Goal: Task Accomplishment & Management: Use online tool/utility

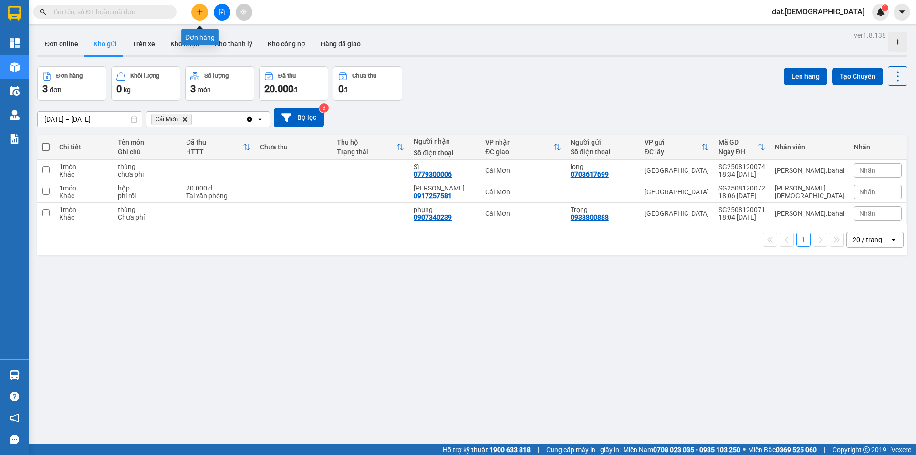
click at [199, 13] on icon "plus" at bounding box center [200, 12] width 7 height 7
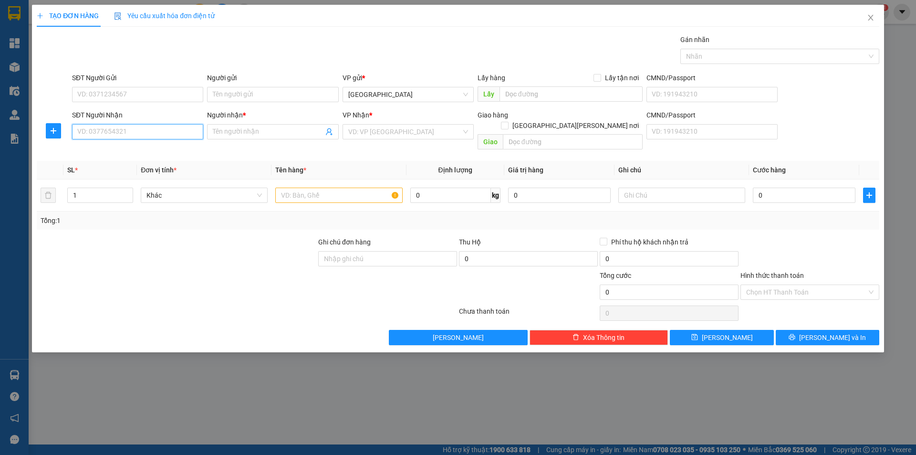
drag, startPoint x: 121, startPoint y: 131, endPoint x: 123, endPoint y: 126, distance: 6.0
click at [122, 131] on input "SĐT Người Nhận" at bounding box center [137, 131] width 131 height 15
type input "0988574490"
click at [137, 148] on div "0988574490 - dì muời" at bounding box center [138, 151] width 120 height 10
type input "dì muời"
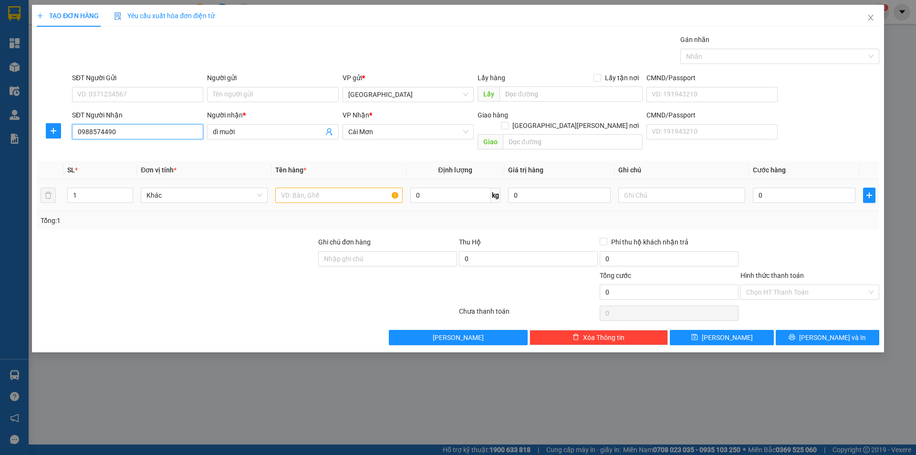
type input "0988574490"
click at [341, 188] on input "text" at bounding box center [338, 195] width 127 height 15
type input "xóp"
drag, startPoint x: 645, startPoint y: 183, endPoint x: 639, endPoint y: 182, distance: 5.8
click at [642, 188] on input "text" at bounding box center [681, 195] width 127 height 15
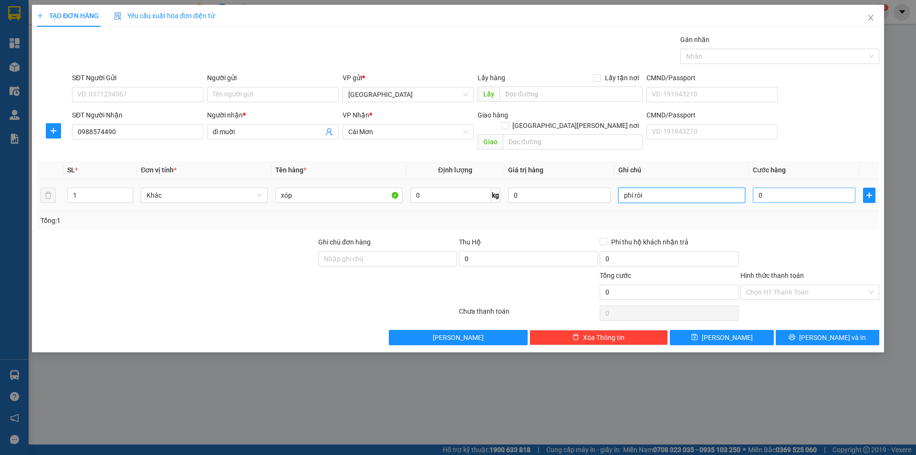
type input "phí ròi"
click at [769, 188] on input "0" at bounding box center [804, 195] width 103 height 15
type input "2"
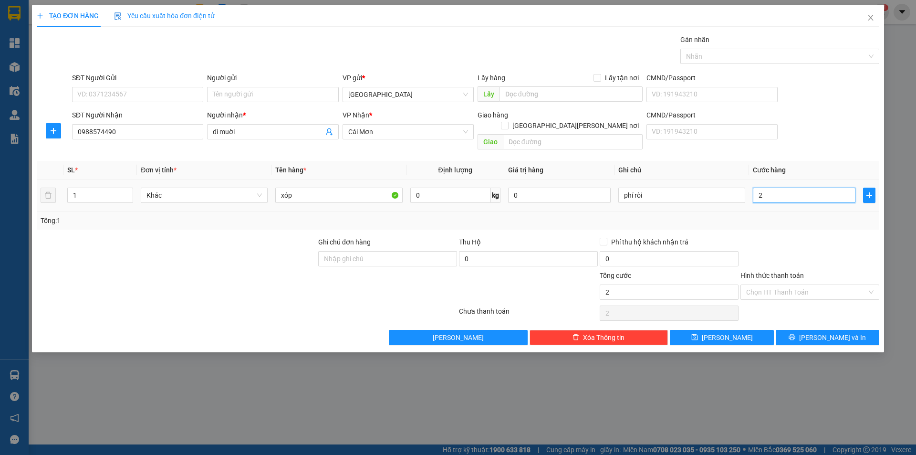
type input "20"
type input "20.000"
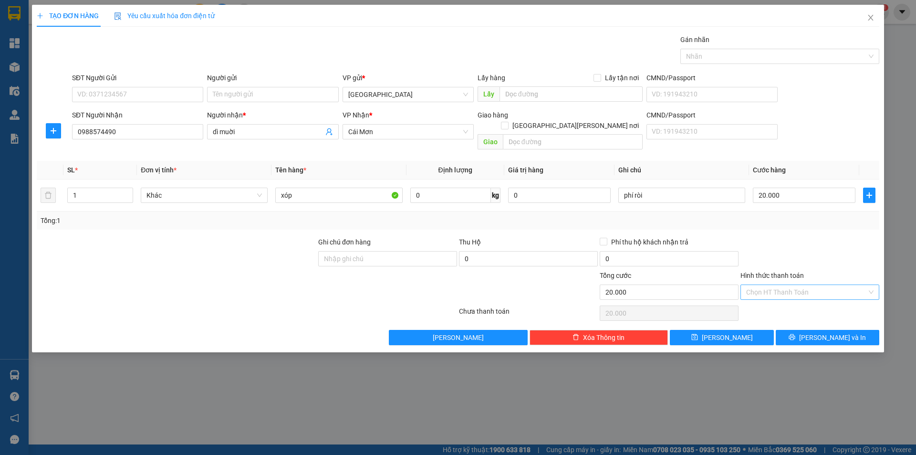
click at [810, 285] on input "Hình thức thanh toán" at bounding box center [806, 292] width 121 height 14
click at [806, 297] on div "Tại văn phòng" at bounding box center [809, 300] width 127 height 10
type input "0"
click at [819, 330] on button "[PERSON_NAME] và In" at bounding box center [828, 337] width 104 height 15
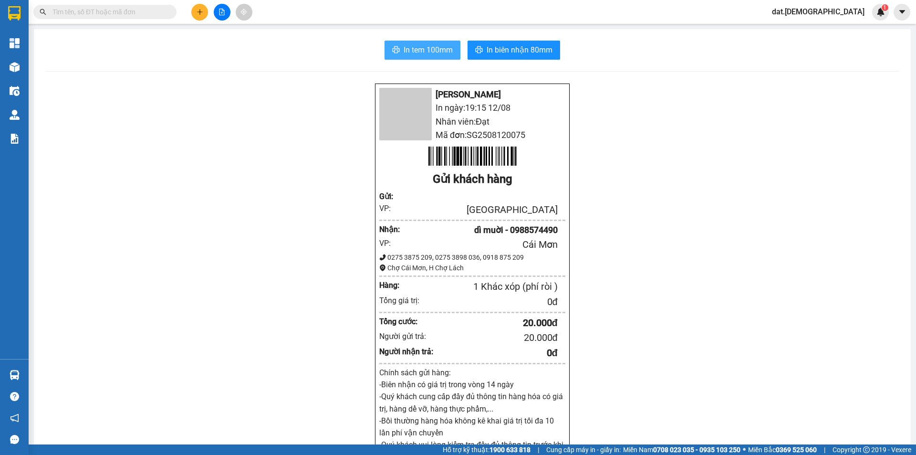
click at [437, 48] on span "In tem 100mm" at bounding box center [428, 50] width 49 height 12
